Goal: Information Seeking & Learning: Learn about a topic

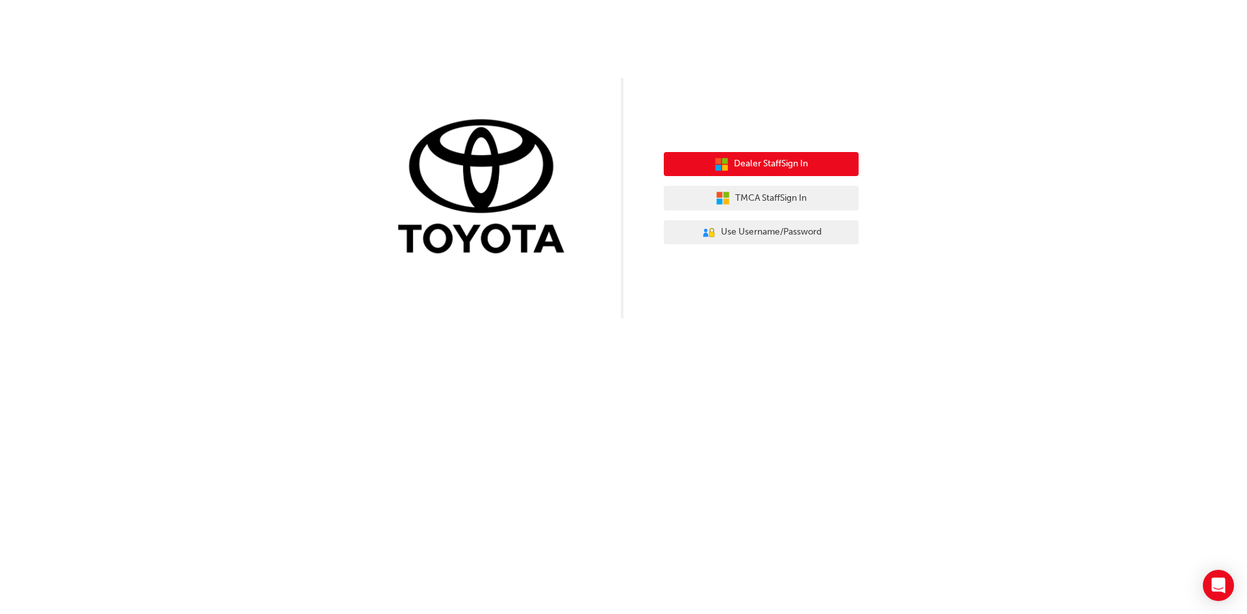
click at [773, 162] on span "Dealer Staff Sign In" at bounding box center [771, 163] width 74 height 15
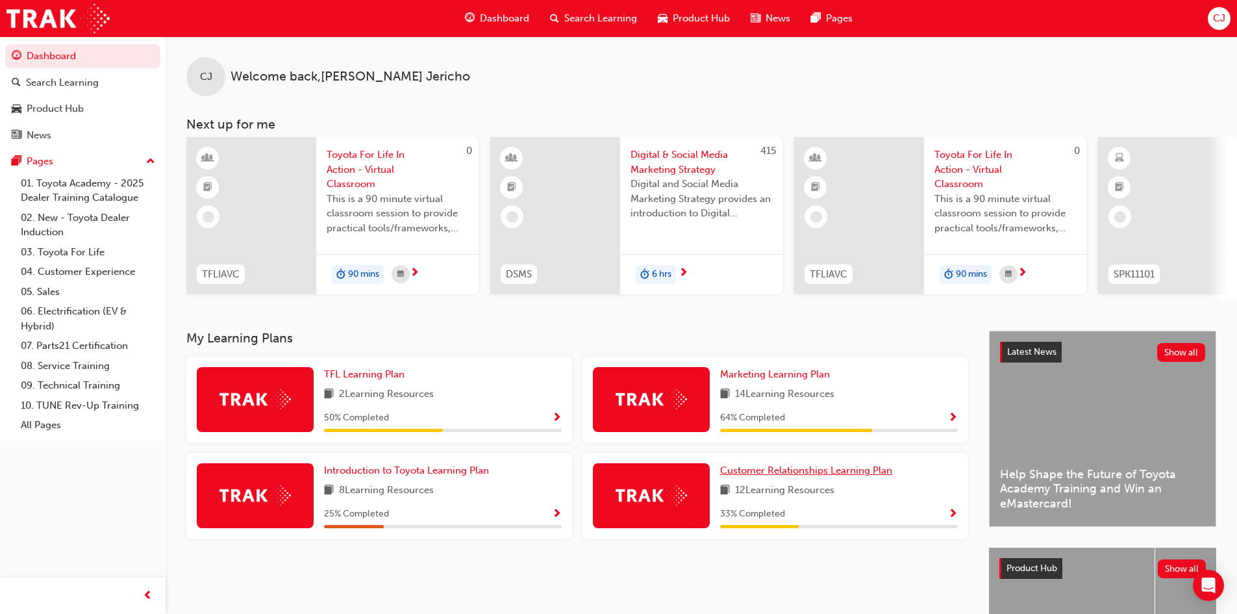
click at [777, 473] on span "Customer Relationships Learning Plan" at bounding box center [806, 470] width 172 height 12
click at [355, 380] on span "TFL Learning Plan" at bounding box center [364, 374] width 81 height 12
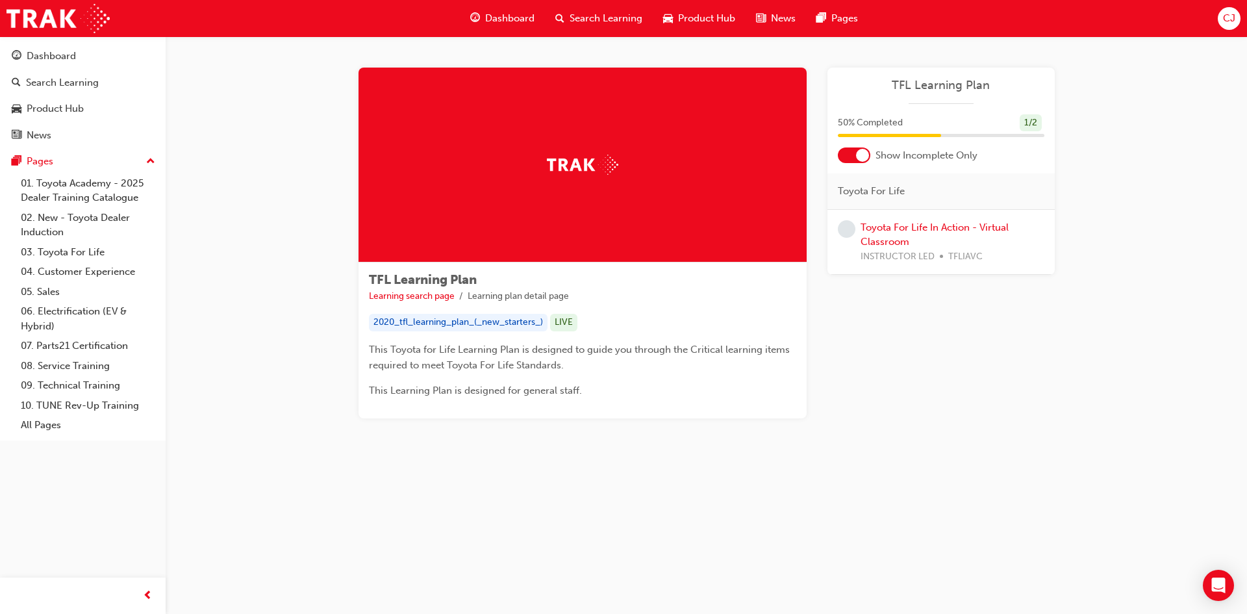
click at [509, 15] on span "Dashboard" at bounding box center [509, 18] width 49 height 15
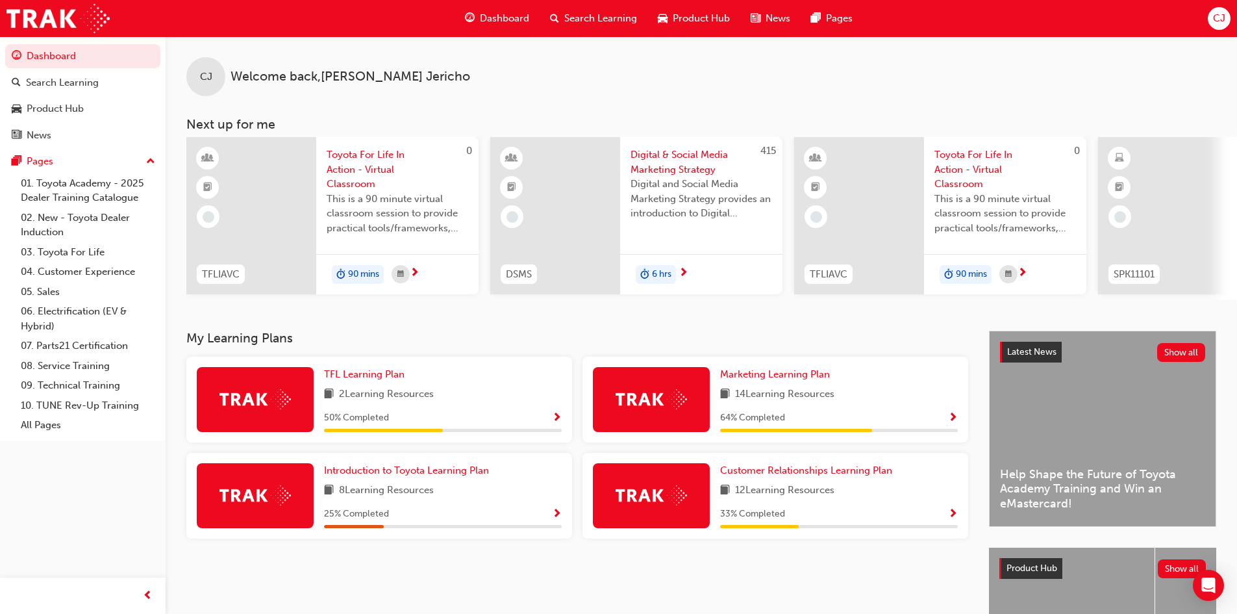
click at [580, 17] on span "Search Learning" at bounding box center [600, 18] width 73 height 15
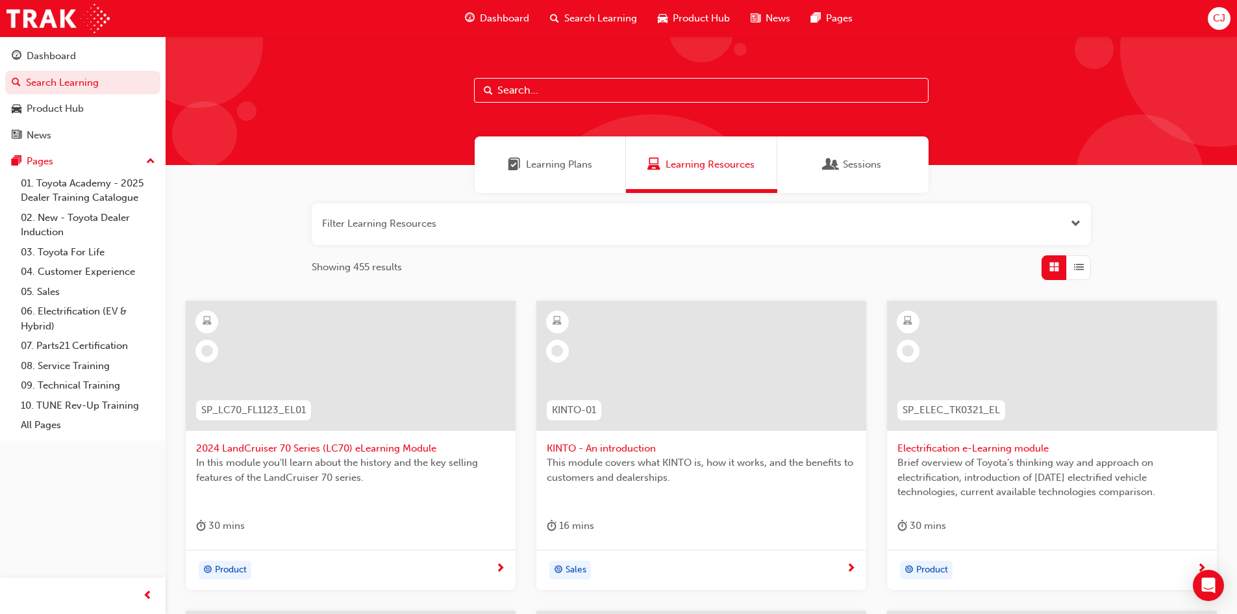
click at [497, 17] on span "Dashboard" at bounding box center [504, 18] width 49 height 15
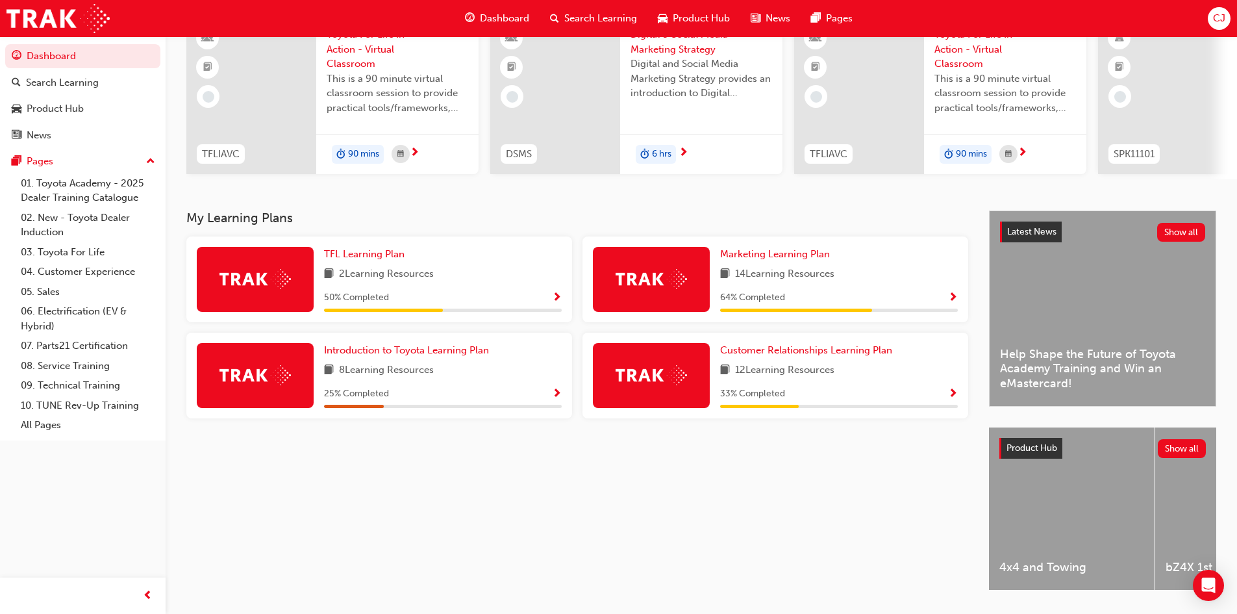
scroll to position [97, 0]
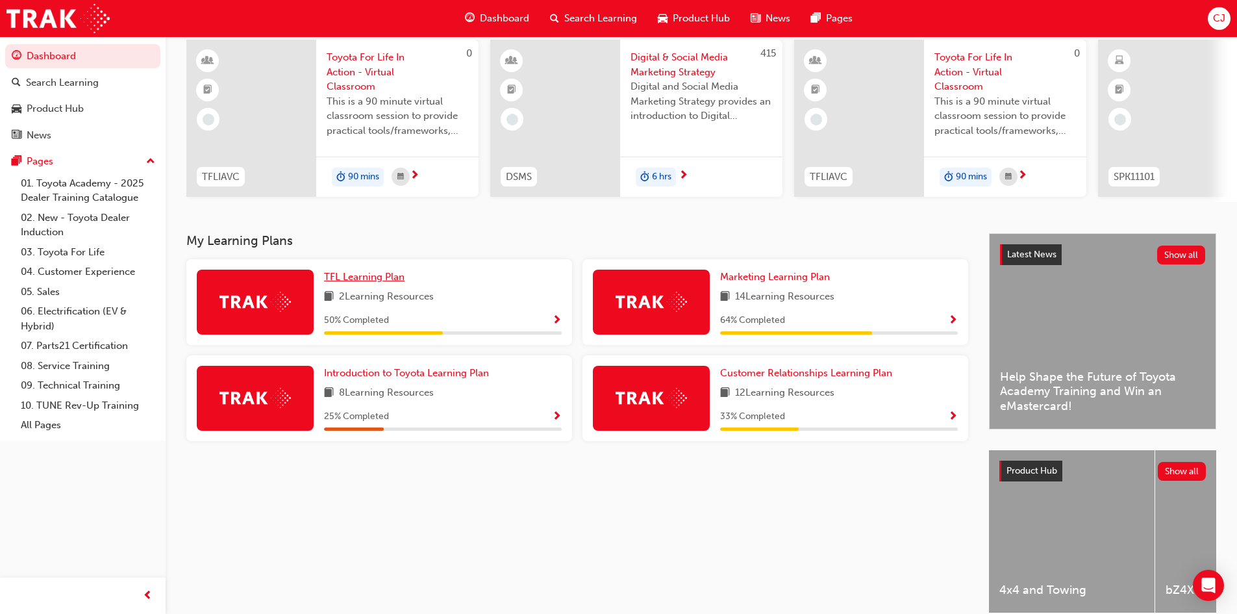
click at [358, 279] on span "TFL Learning Plan" at bounding box center [364, 277] width 81 height 12
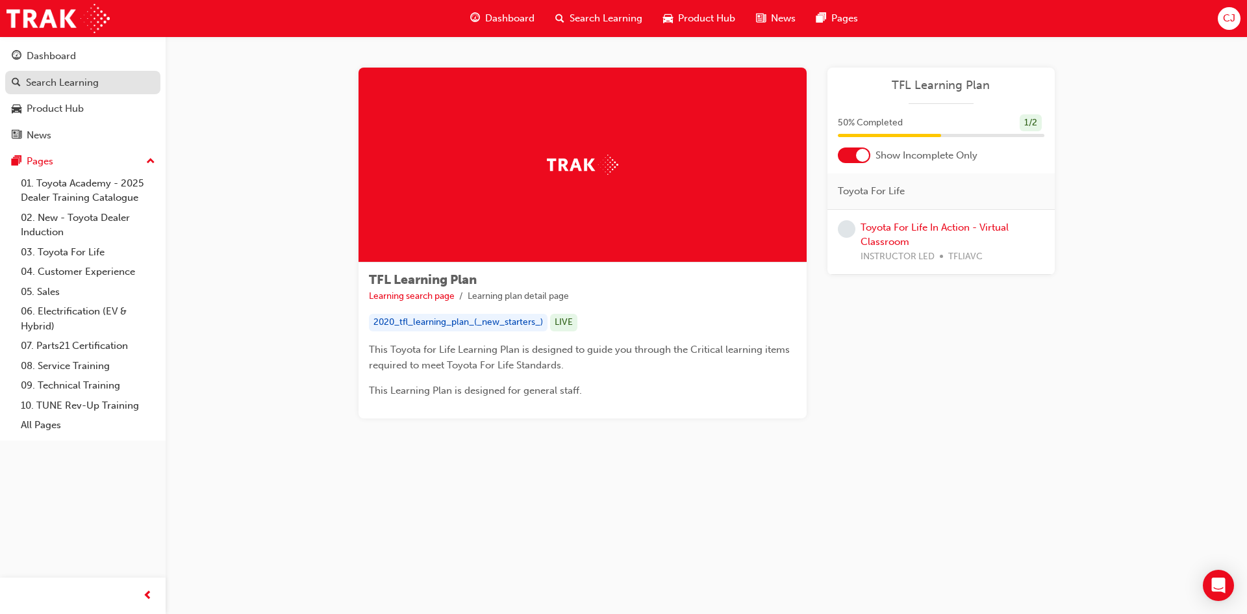
click at [80, 82] on div "Search Learning" at bounding box center [62, 82] width 73 height 15
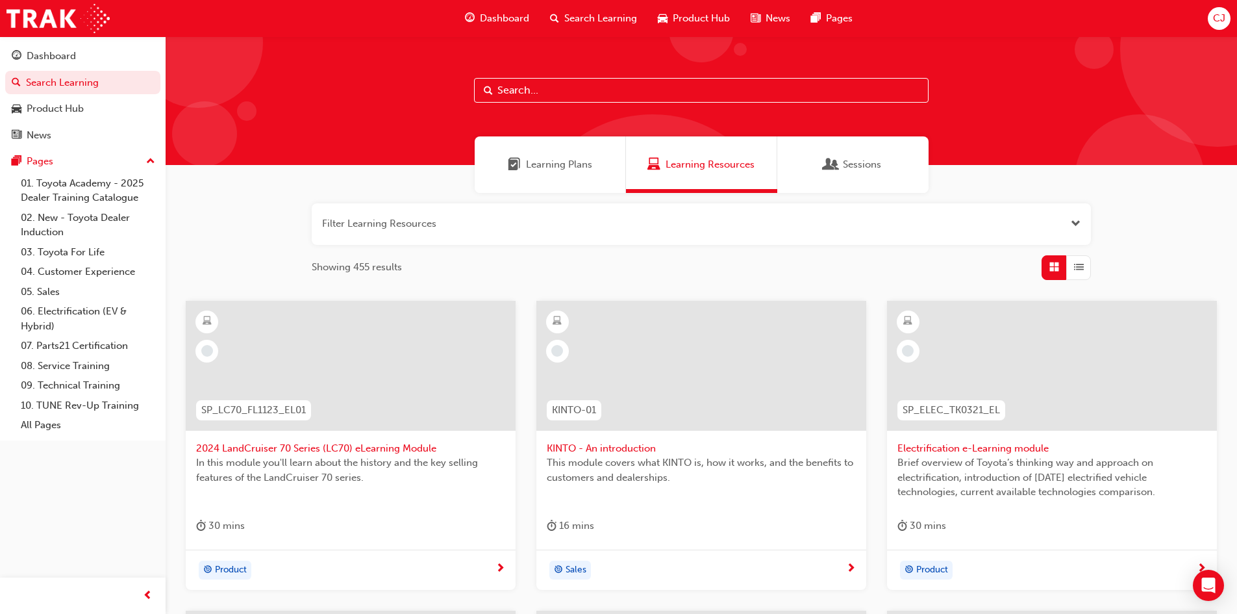
click at [551, 160] on span "Learning Plans" at bounding box center [559, 164] width 66 height 15
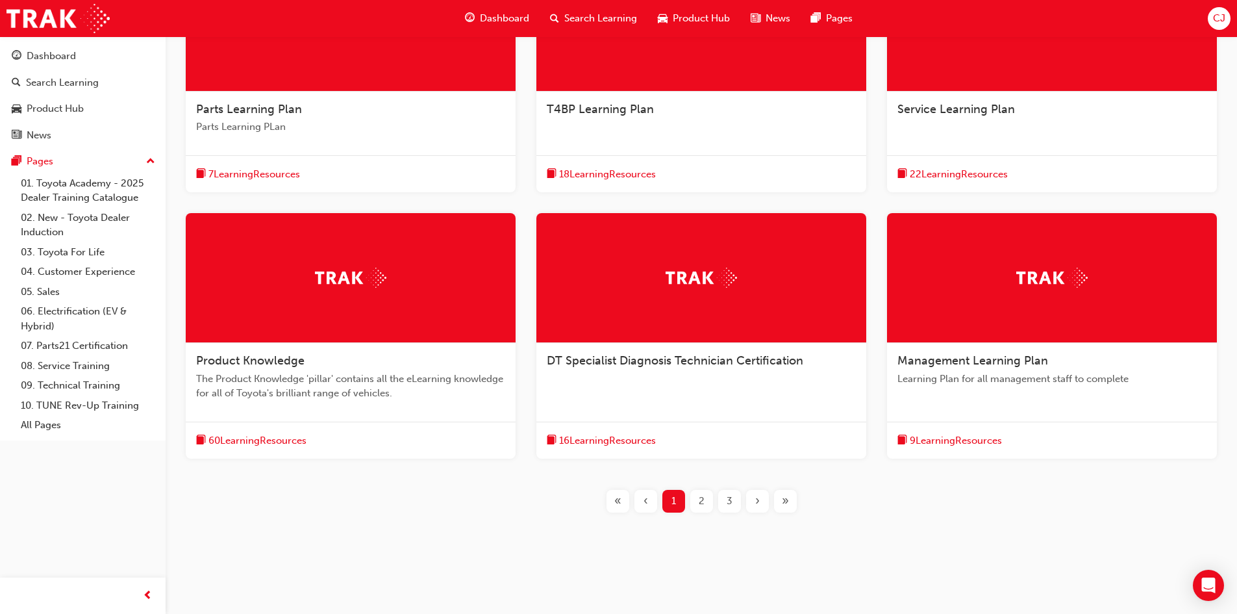
scroll to position [343, 0]
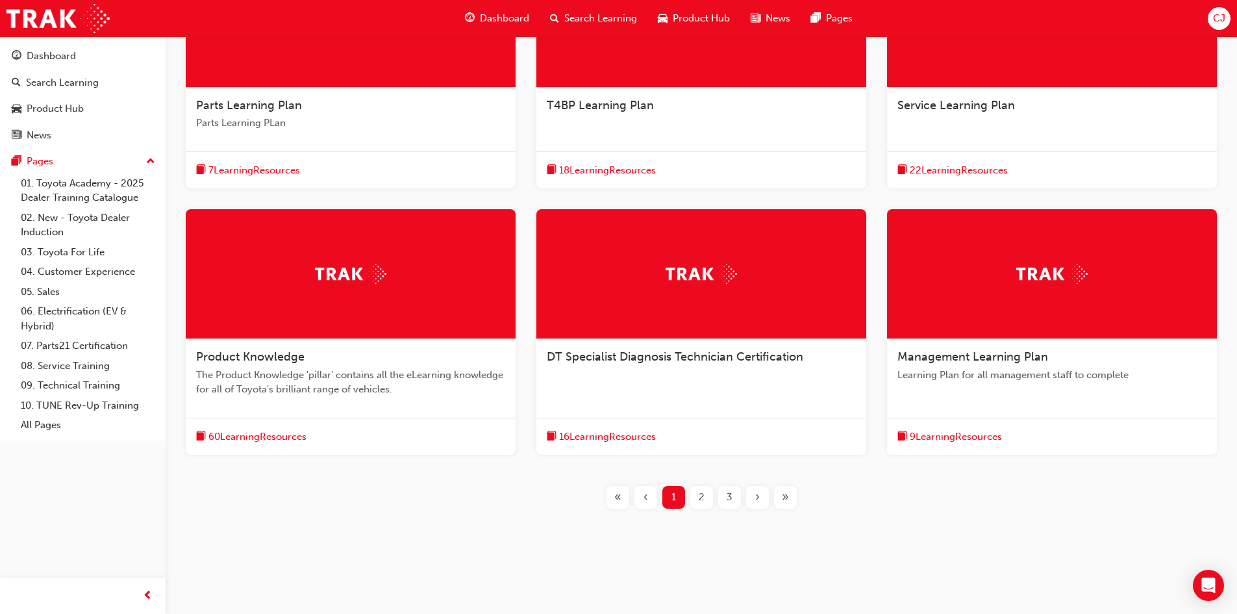
click at [701, 495] on span "2" at bounding box center [702, 497] width 6 height 15
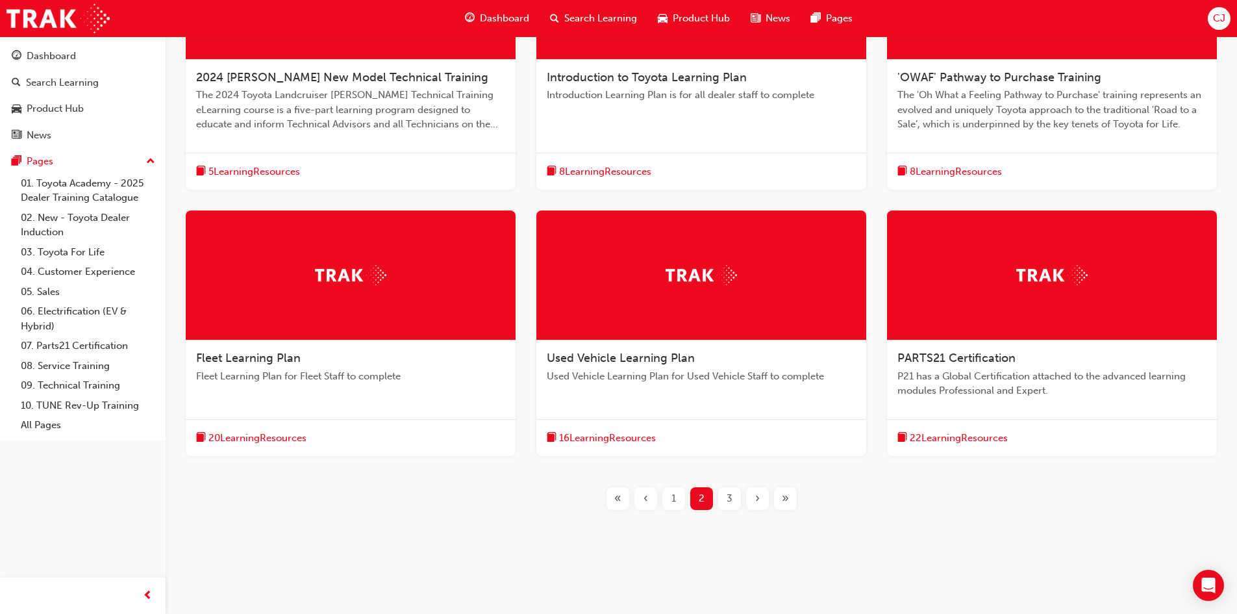
scroll to position [372, 0]
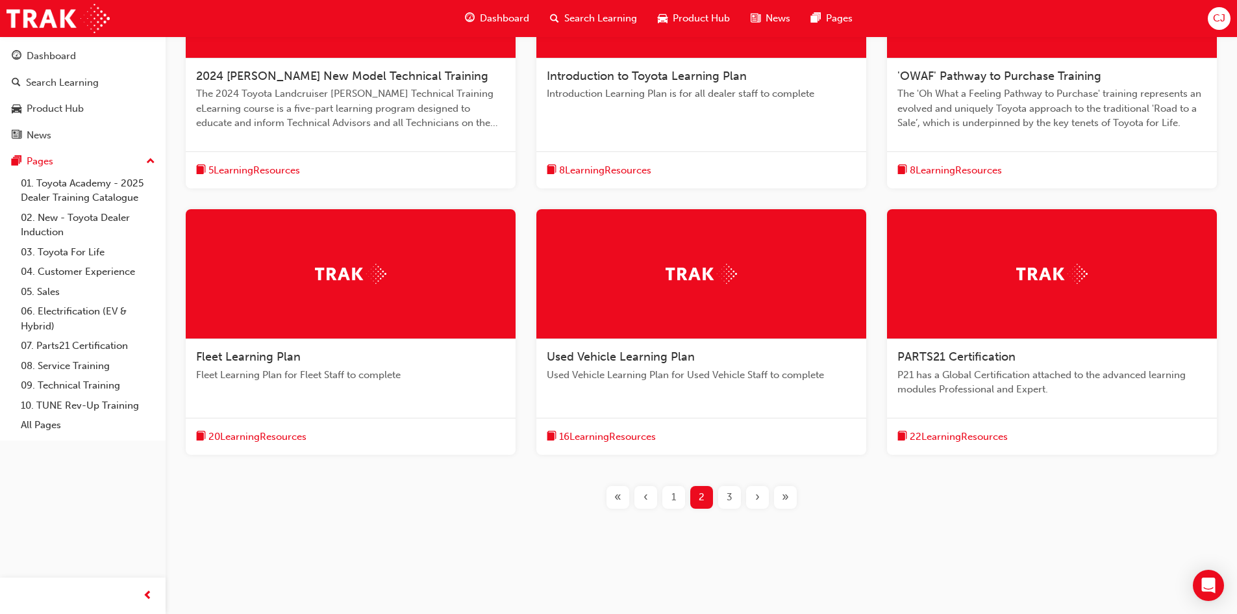
click at [730, 496] on span "3" at bounding box center [730, 497] width 6 height 15
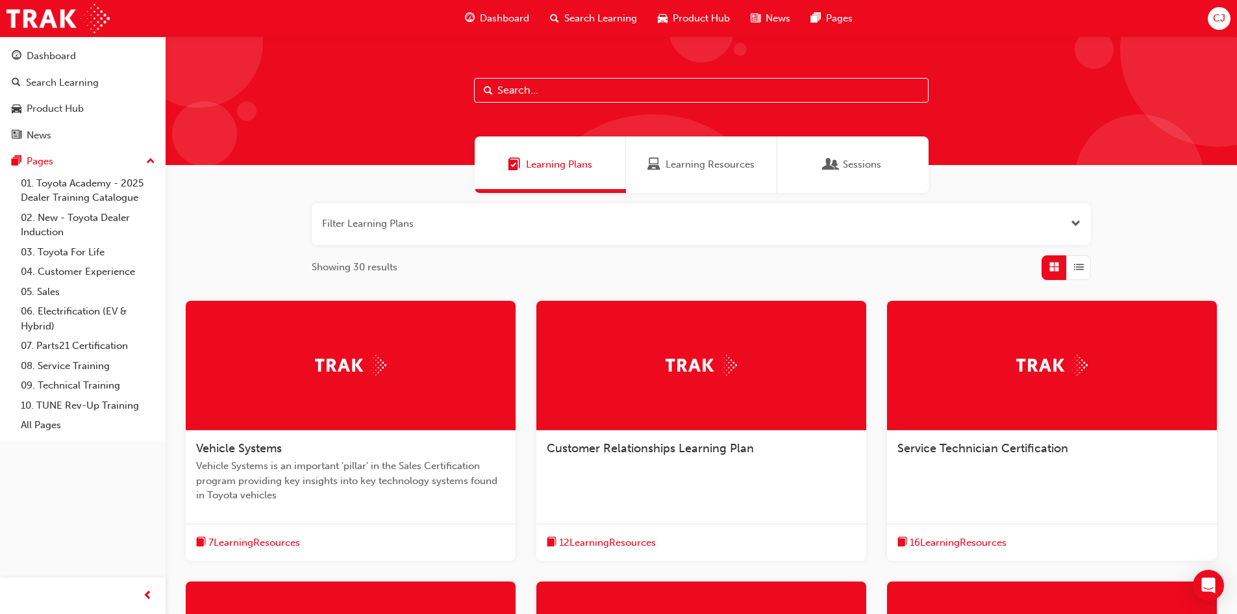
scroll to position [372, 0]
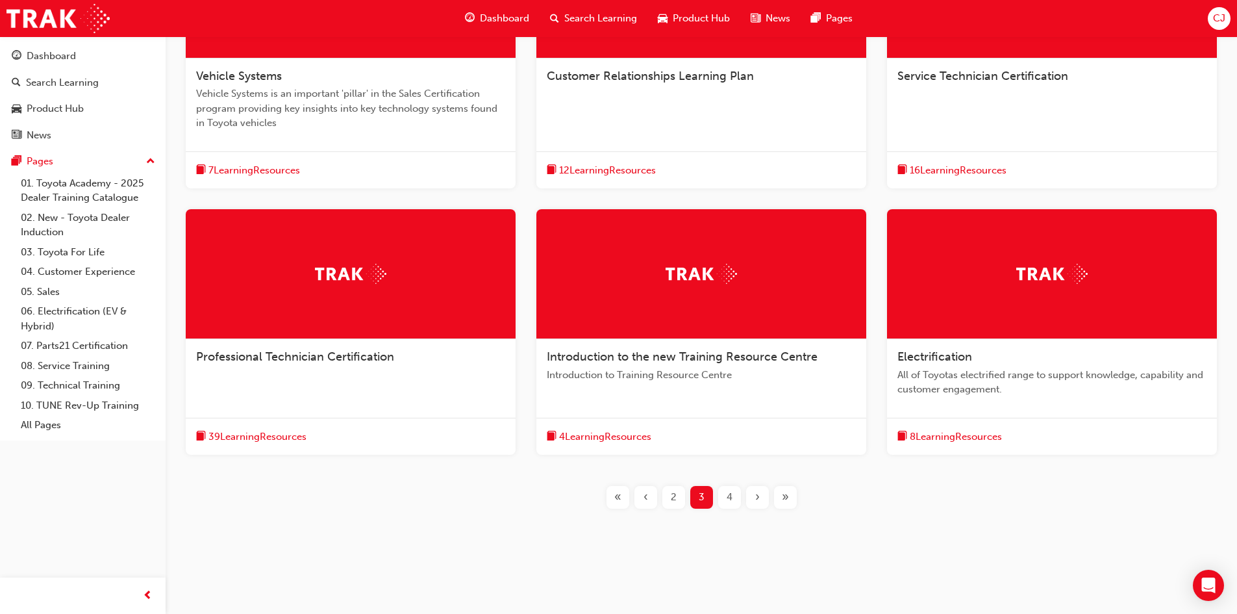
click at [733, 493] on div "4" at bounding box center [729, 497] width 23 height 23
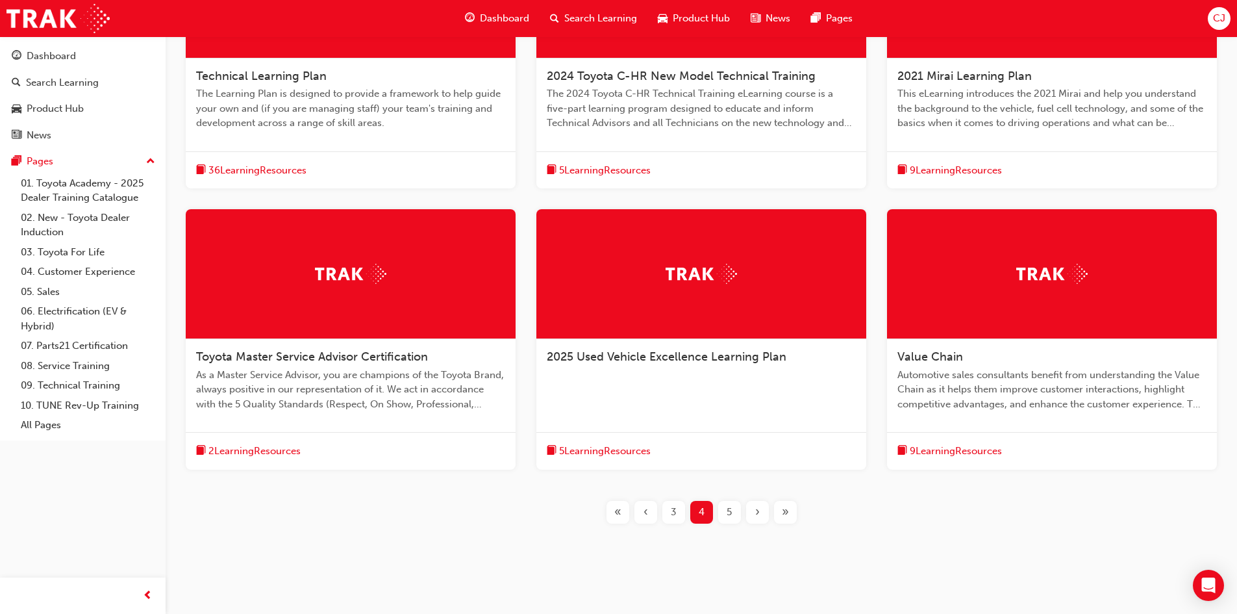
click at [727, 512] on span "5" at bounding box center [729, 511] width 5 height 15
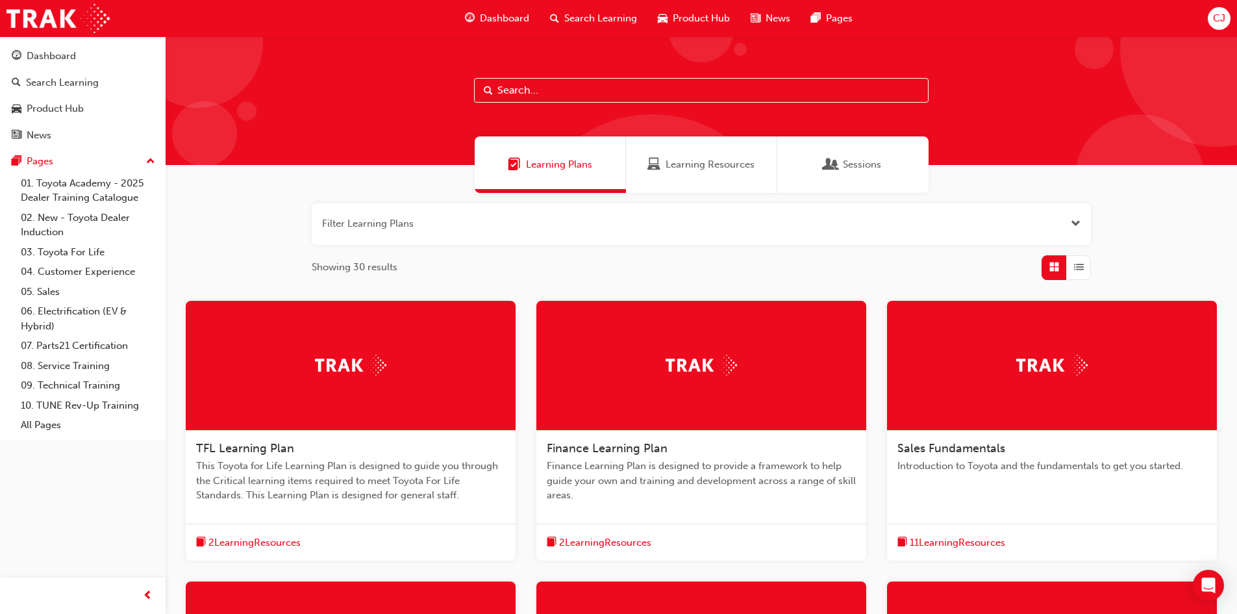
click at [516, 82] on input "text" at bounding box center [701, 90] width 455 height 25
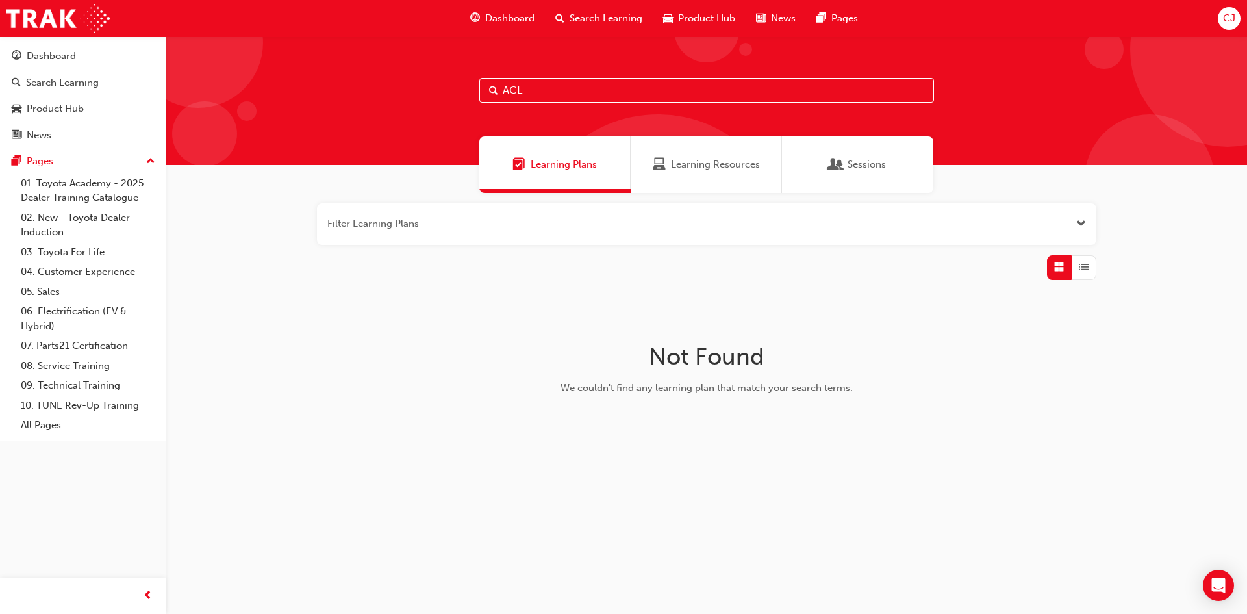
click at [542, 161] on span "Learning Plans" at bounding box center [563, 164] width 66 height 15
click at [540, 85] on input "ACL" at bounding box center [706, 90] width 455 height 25
type input "A"
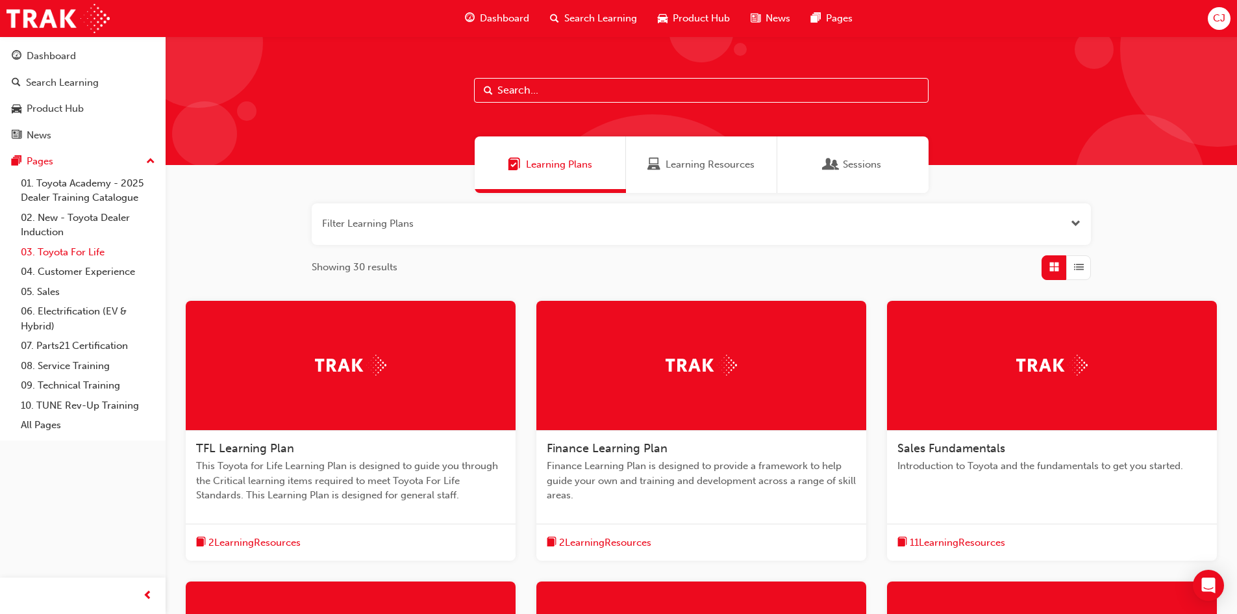
click at [72, 252] on link "03. Toyota For Life" at bounding box center [88, 252] width 145 height 20
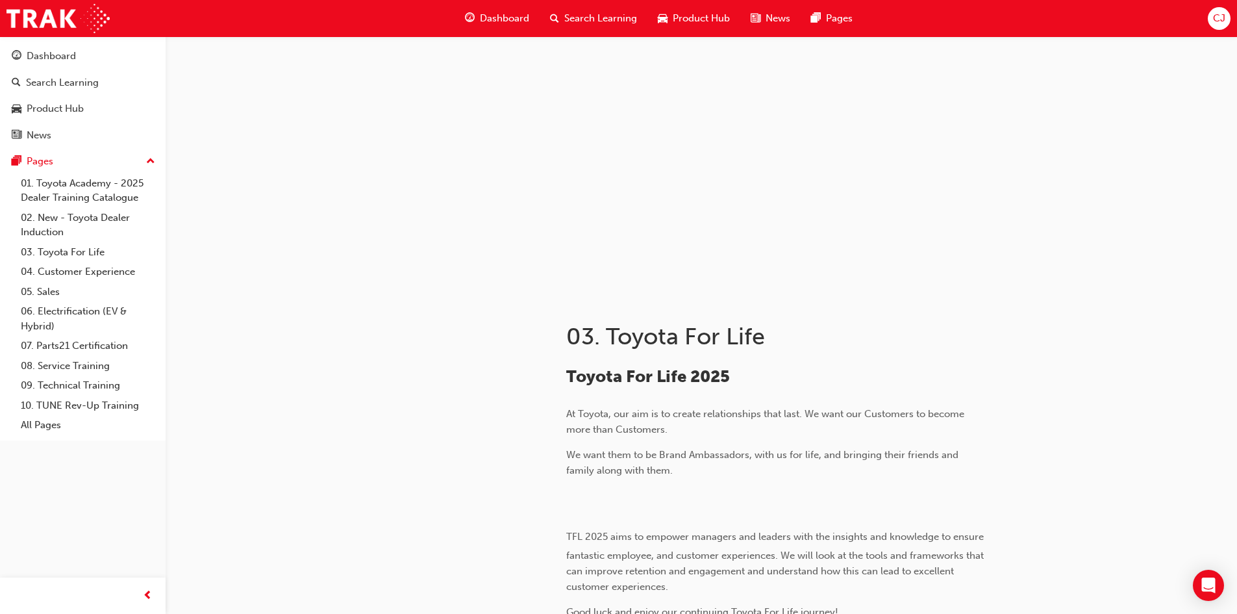
click at [579, 14] on span "Search Learning" at bounding box center [600, 18] width 73 height 15
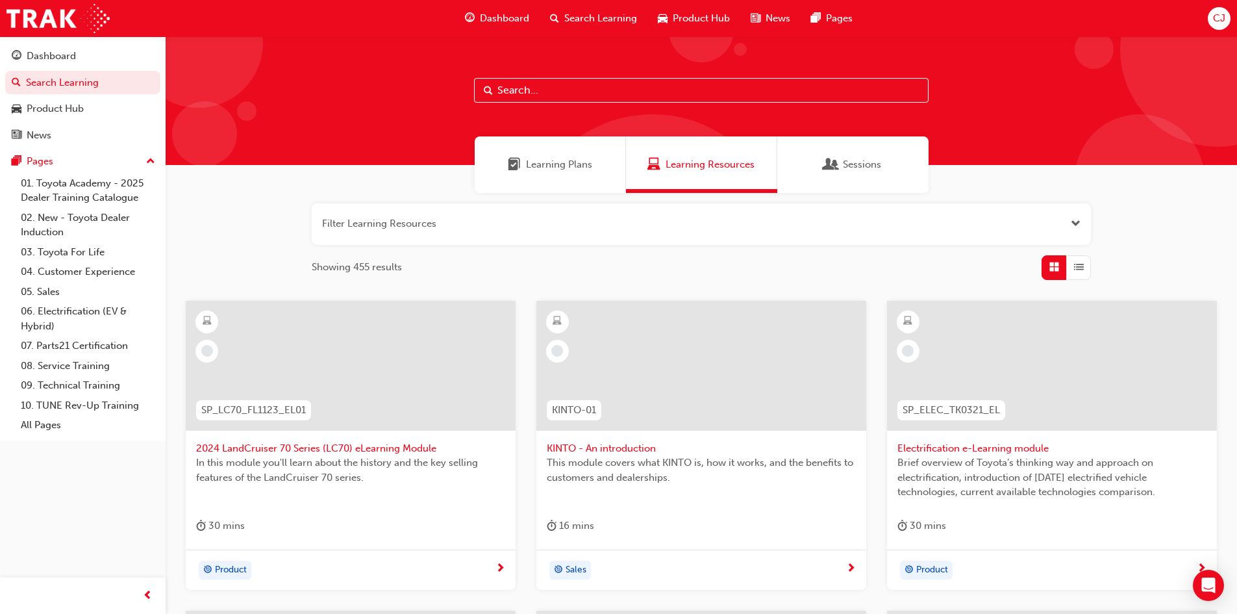
click at [512, 90] on input "text" at bounding box center [701, 90] width 455 height 25
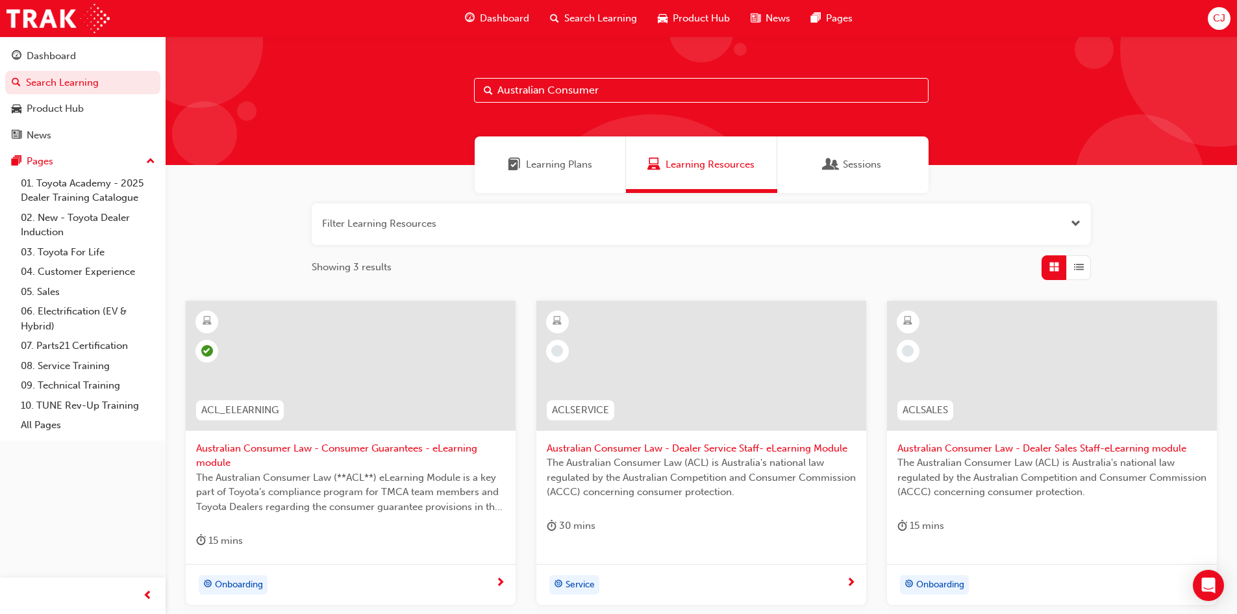
type input "Australian Consumer"
click at [691, 448] on span "Australian Consumer Law - Dealer Service Staff- eLearning Module" at bounding box center [701, 448] width 309 height 15
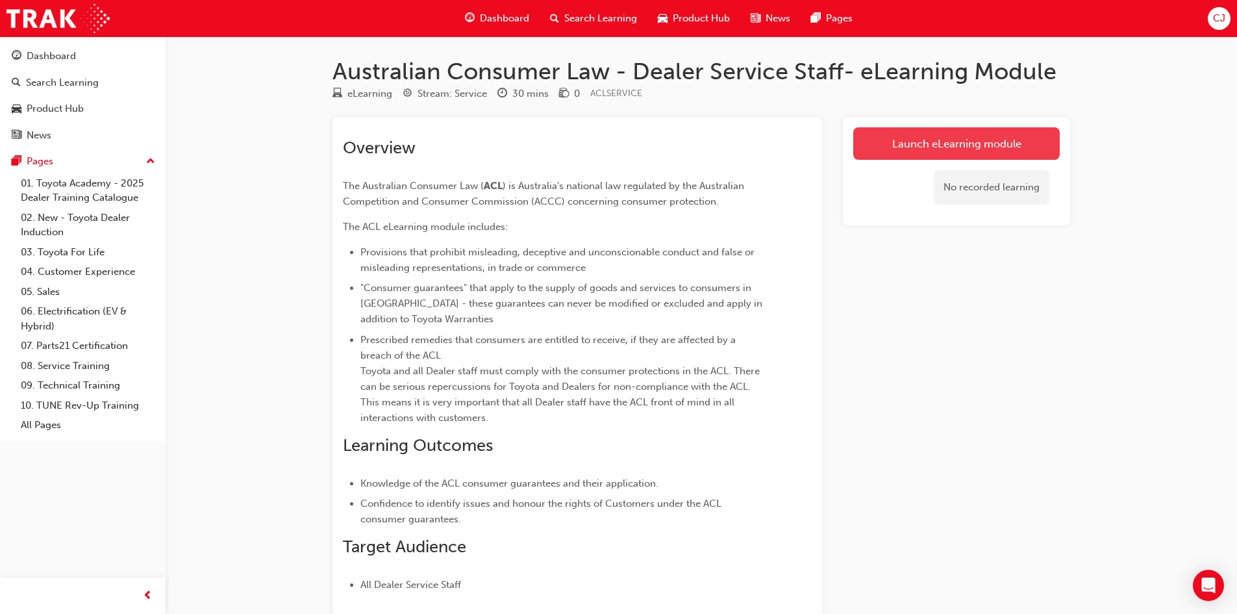
click at [977, 142] on link "Launch eLearning module" at bounding box center [956, 143] width 206 height 32
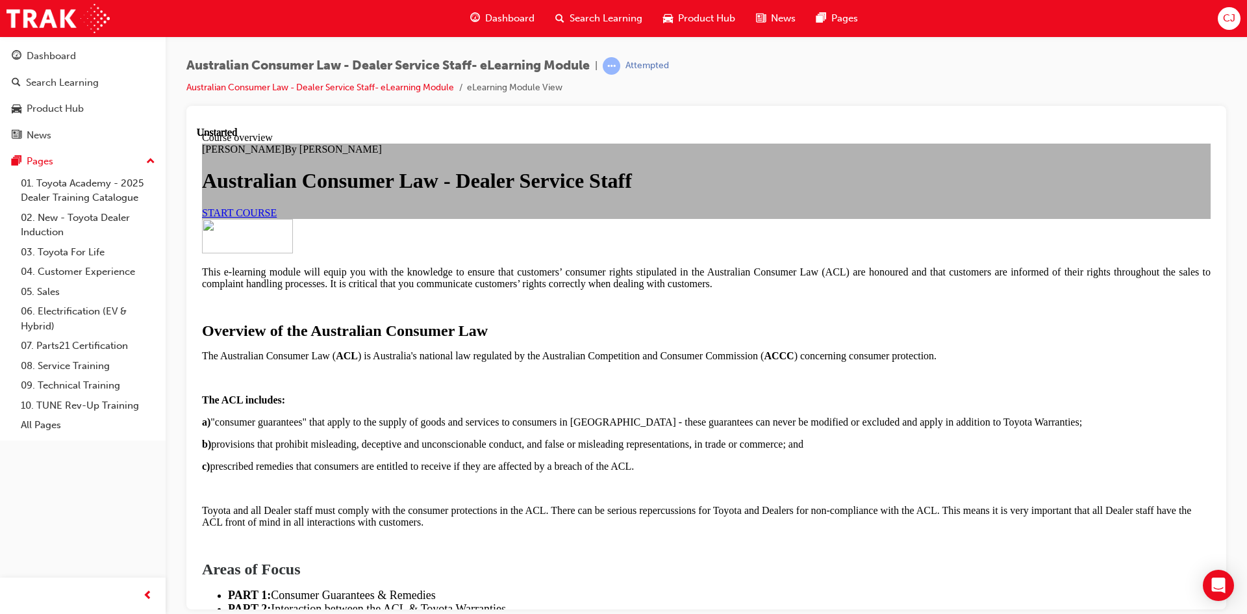
click at [277, 218] on span "START COURSE" at bounding box center [239, 211] width 75 height 11
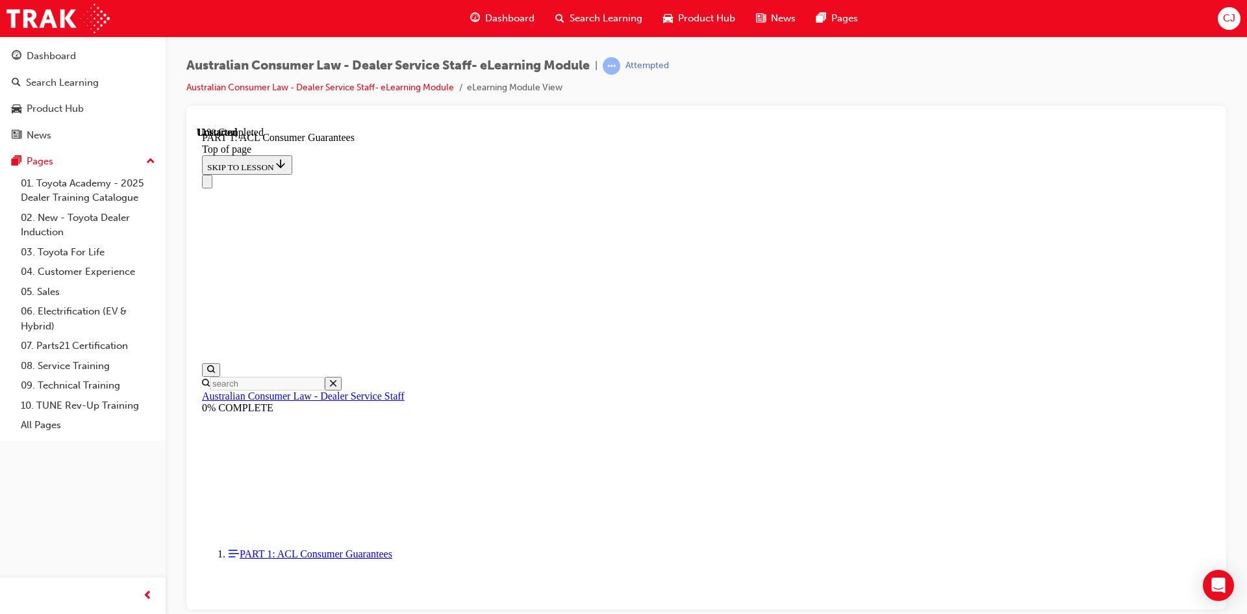
scroll to position [2053, 0]
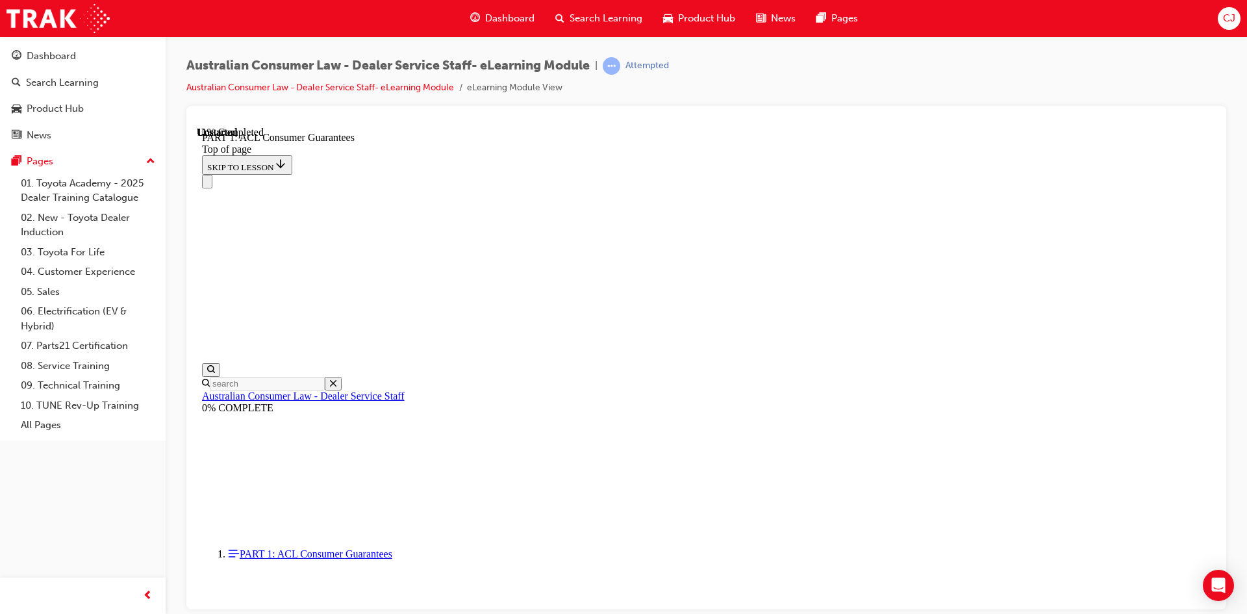
scroll to position [2032, 0]
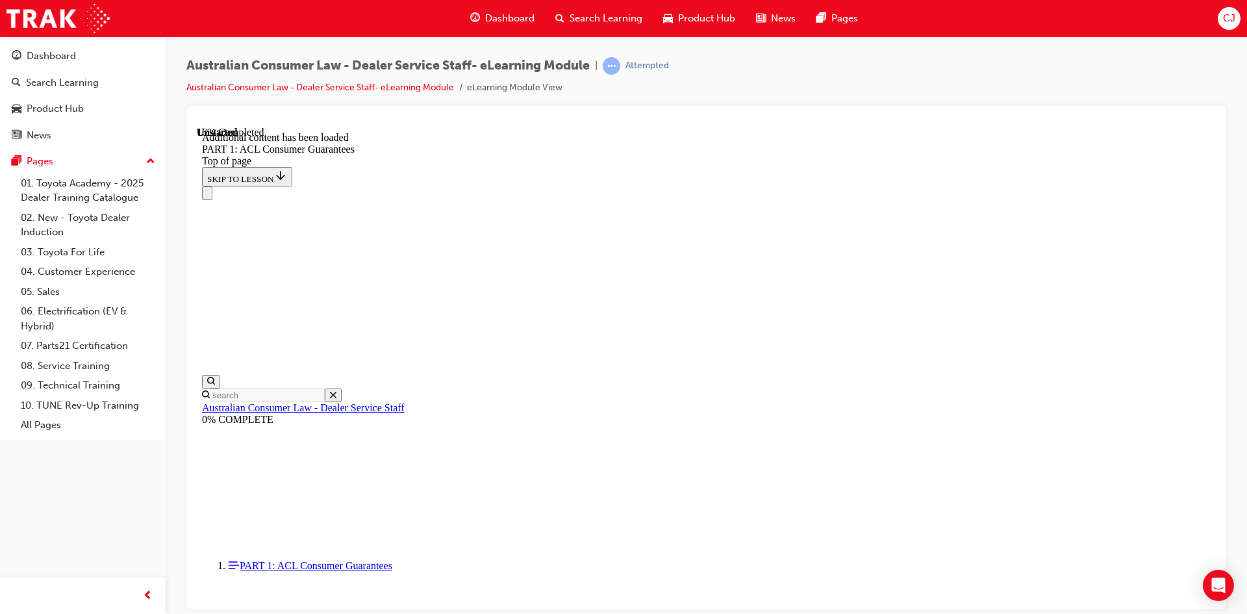
scroll to position [2480, 0]
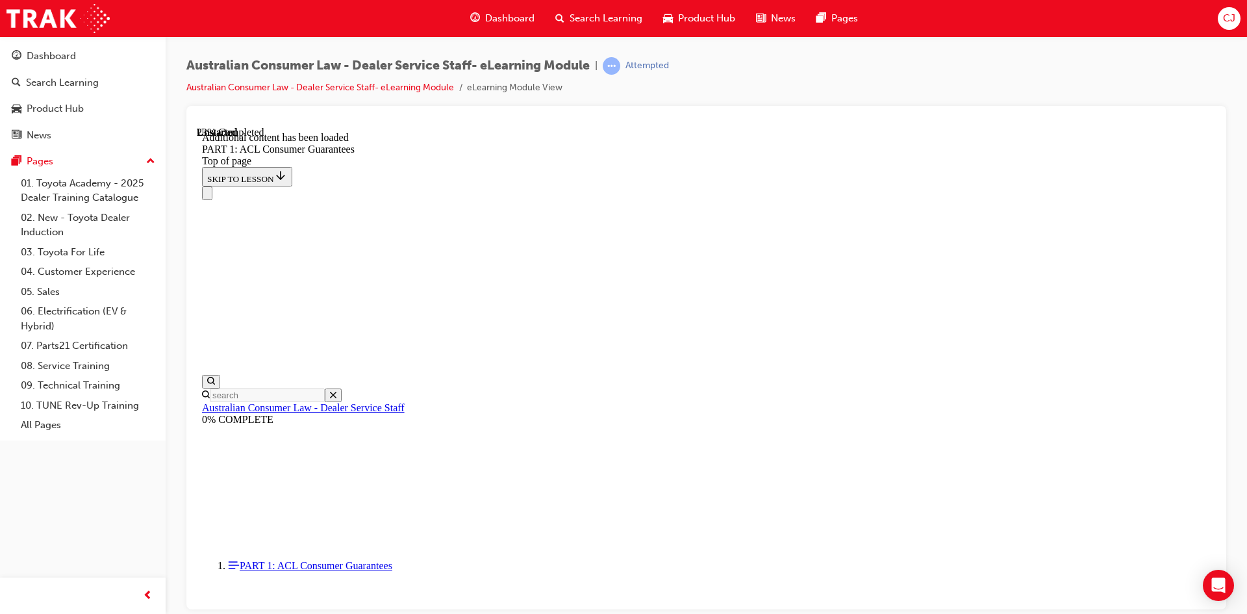
scroll to position [3189, 0]
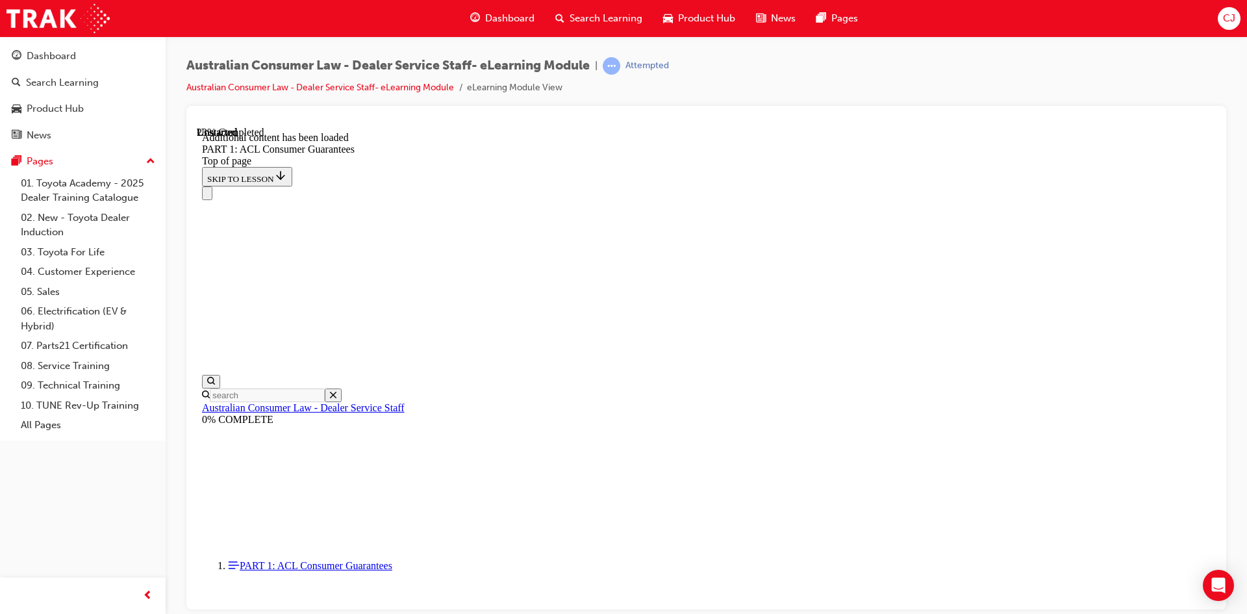
scroll to position [3289, 0]
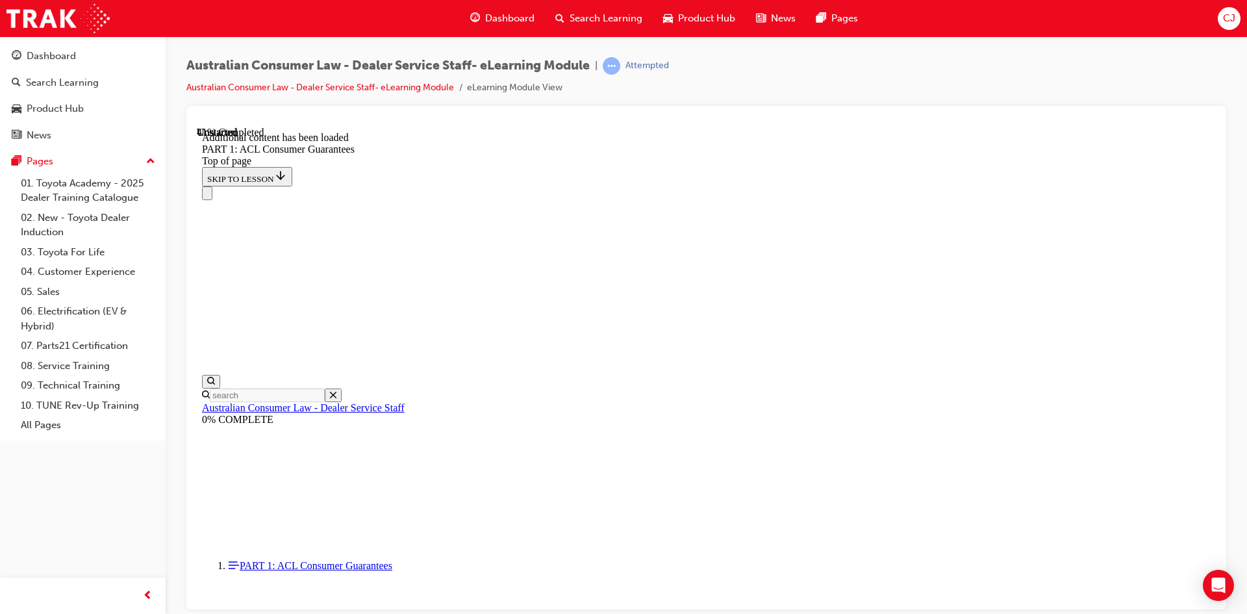
scroll to position [4927, 0]
